Goal: Check status: Check status

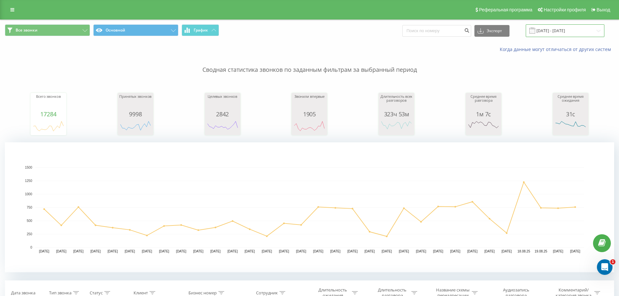
click at [577, 33] on input "[DATE] - [DATE]" at bounding box center [565, 30] width 79 height 13
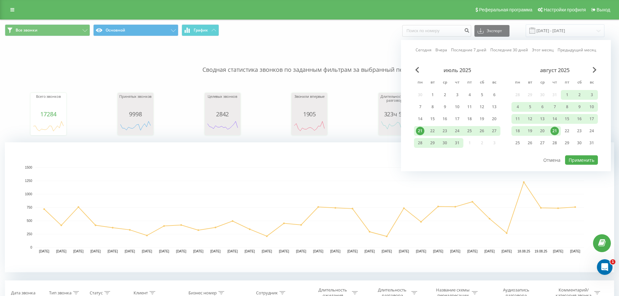
drag, startPoint x: 564, startPoint y: 129, endPoint x: 559, endPoint y: 129, distance: 4.9
click at [564, 129] on div "22" at bounding box center [567, 131] width 8 height 8
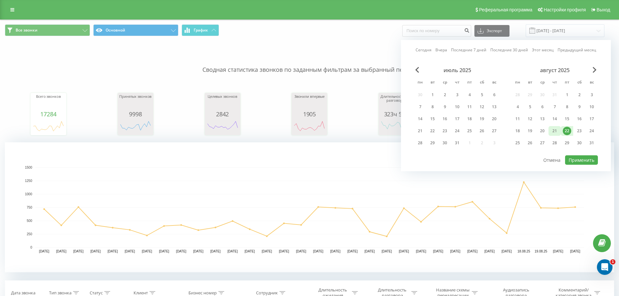
click at [557, 130] on div "21" at bounding box center [554, 131] width 8 height 8
click at [576, 154] on div "июль 2025 пн вт ср чт пт сб вс 30 1 2 3 4 5 6 7 8 9 10 11 12 13 14 15 16 17 18 …" at bounding box center [506, 111] width 184 height 88
click at [577, 159] on button "Применить" at bounding box center [581, 159] width 33 height 9
type input "21.08.2025 - 22.08.2025"
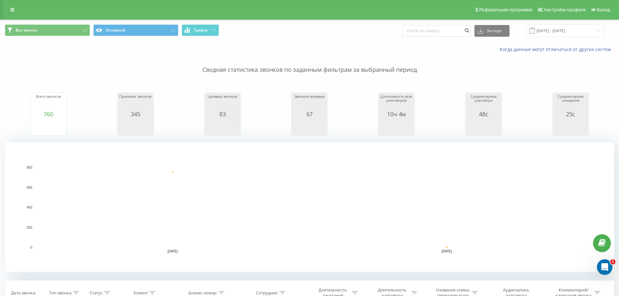
scroll to position [195, 0]
